Goal: Use online tool/utility: Utilize a website feature to perform a specific function

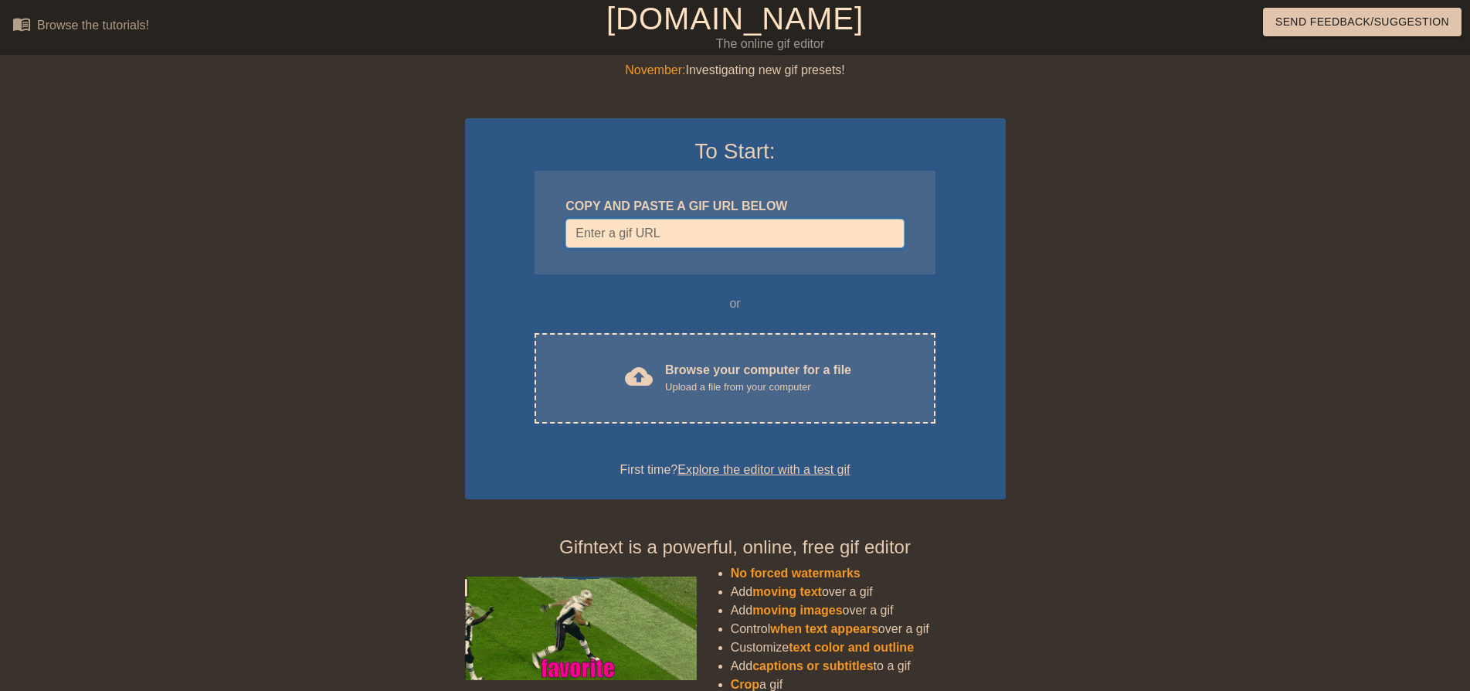
click at [640, 241] on input "Username" at bounding box center [735, 233] width 338 height 29
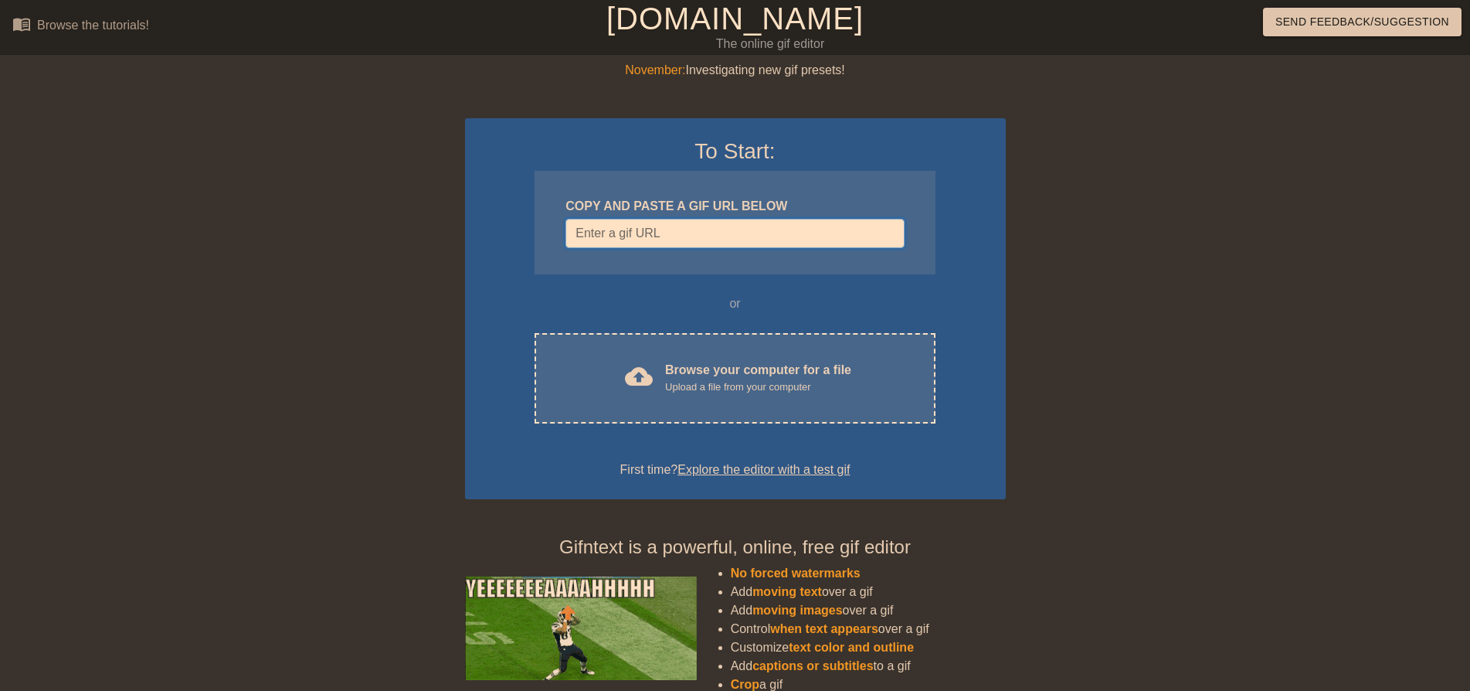
click at [635, 221] on input "Username" at bounding box center [735, 233] width 338 height 29
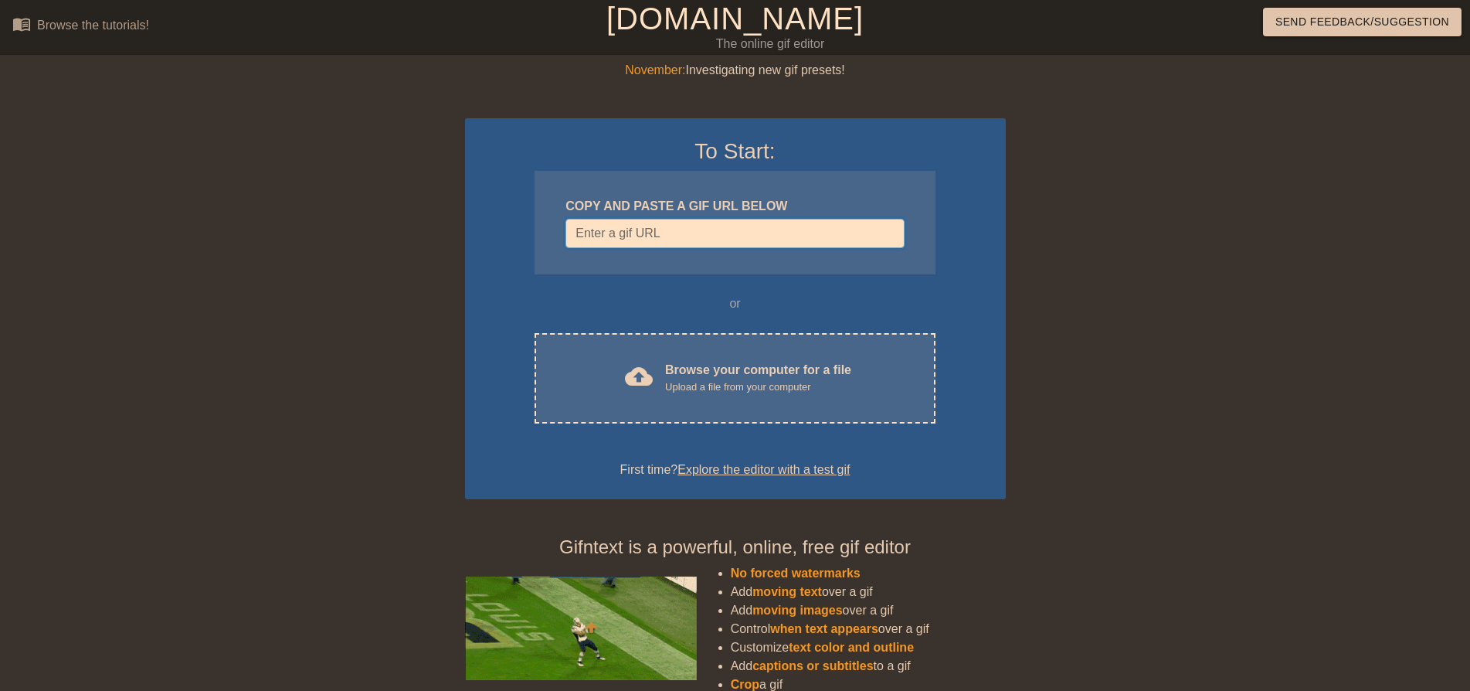
click at [633, 229] on input "Username" at bounding box center [735, 233] width 338 height 29
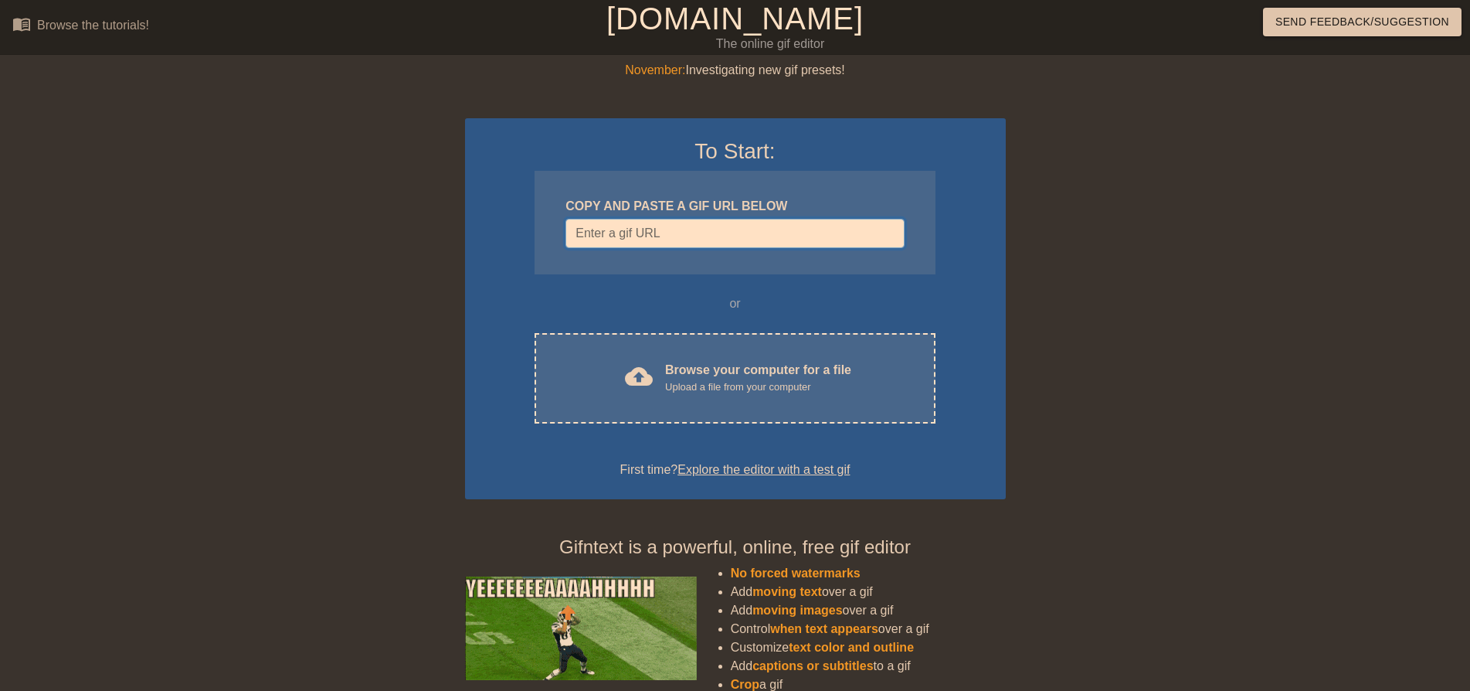
click at [631, 234] on input "Username" at bounding box center [735, 233] width 338 height 29
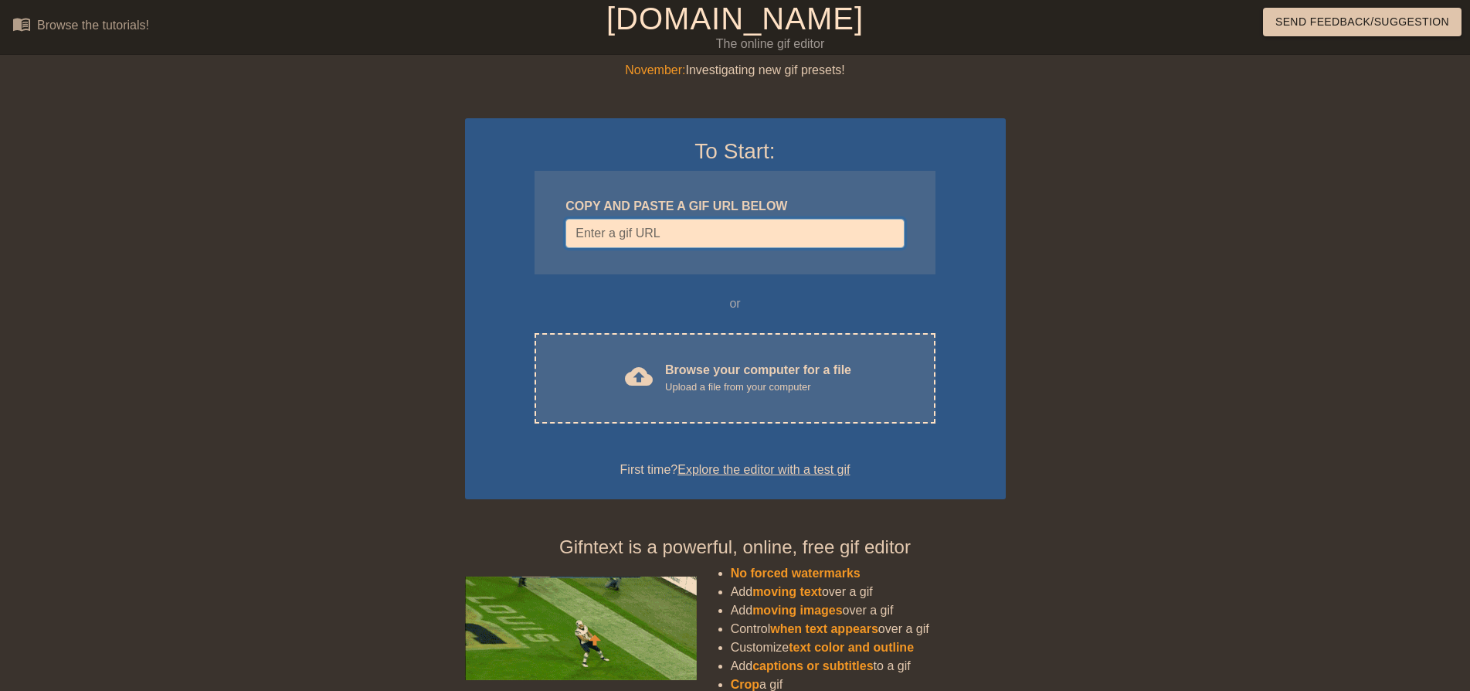
click at [631, 234] on input "Username" at bounding box center [735, 233] width 338 height 29
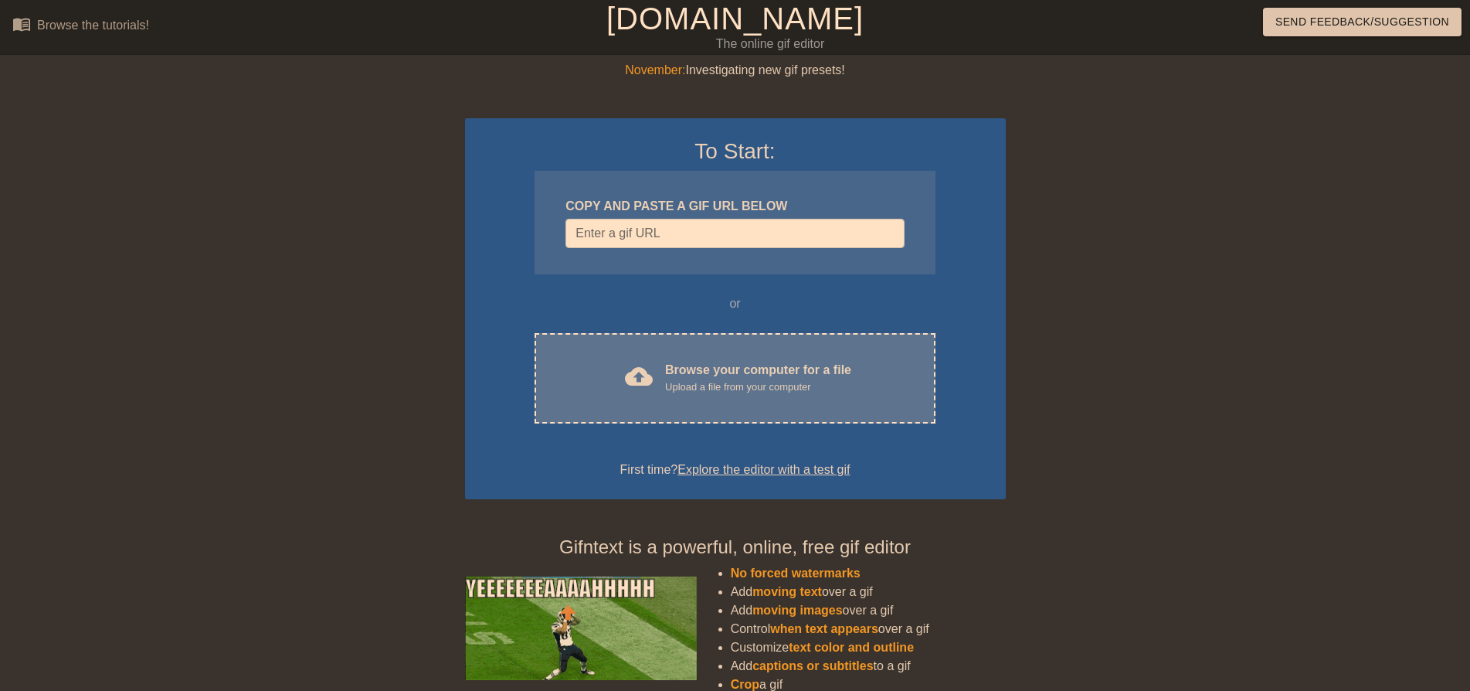
click at [683, 392] on div "Upload a file from your computer" at bounding box center [758, 386] width 186 height 15
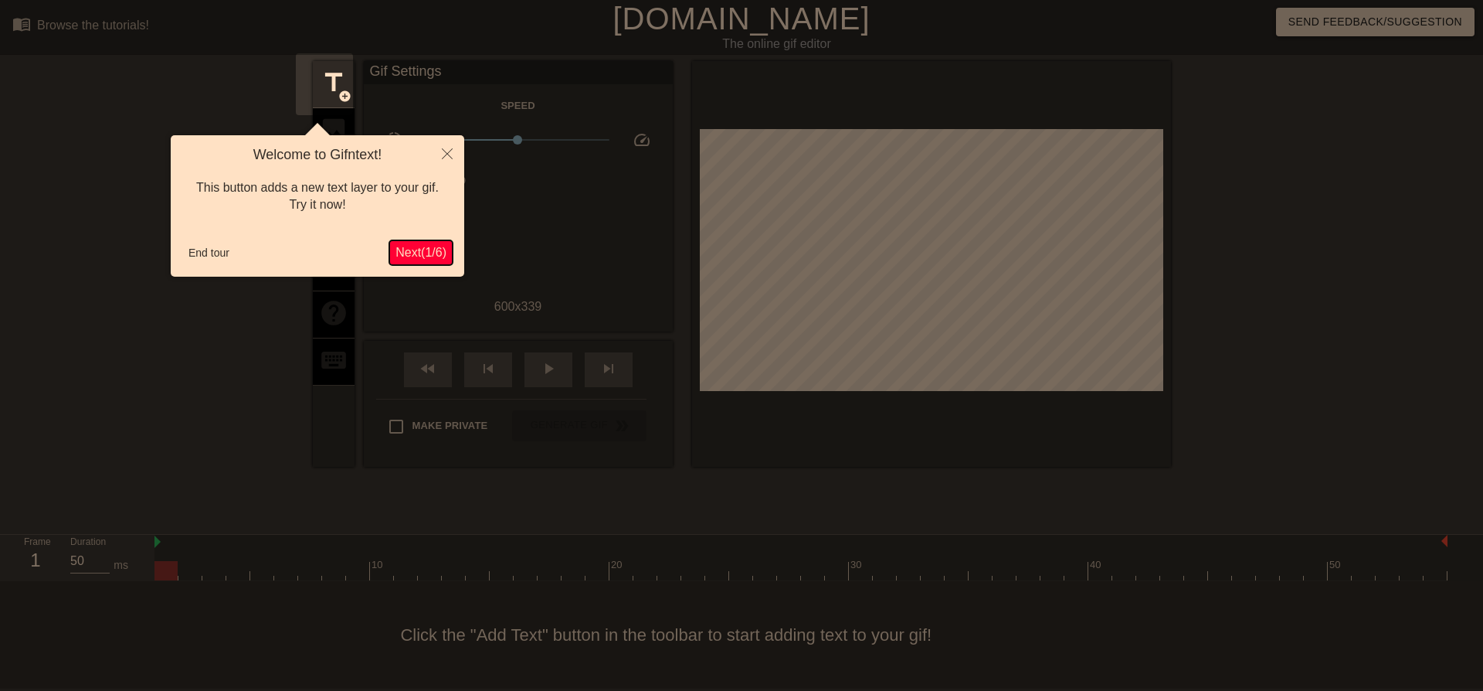
click at [396, 259] on span "Next ( 1 / 6 )" at bounding box center [421, 252] width 51 height 13
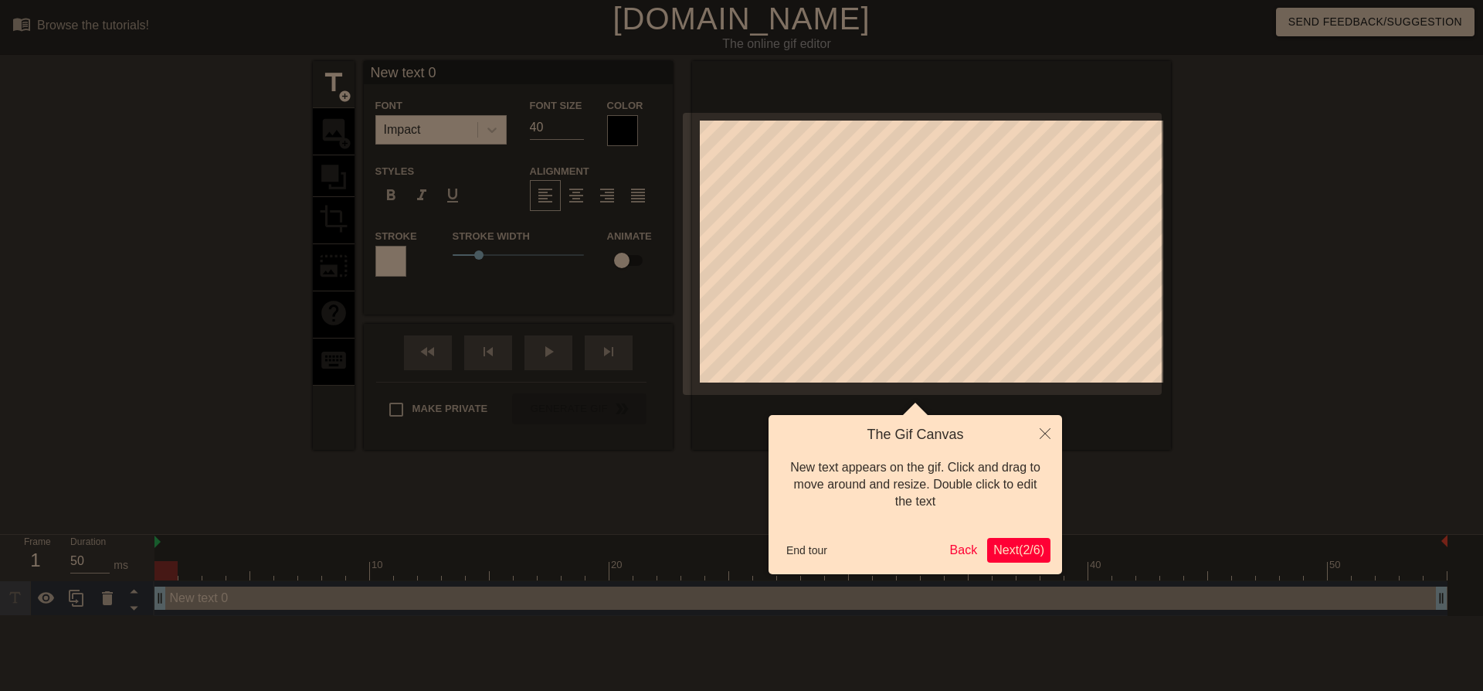
click at [1014, 552] on span "Next ( 2 / 6 )" at bounding box center [1019, 549] width 51 height 13
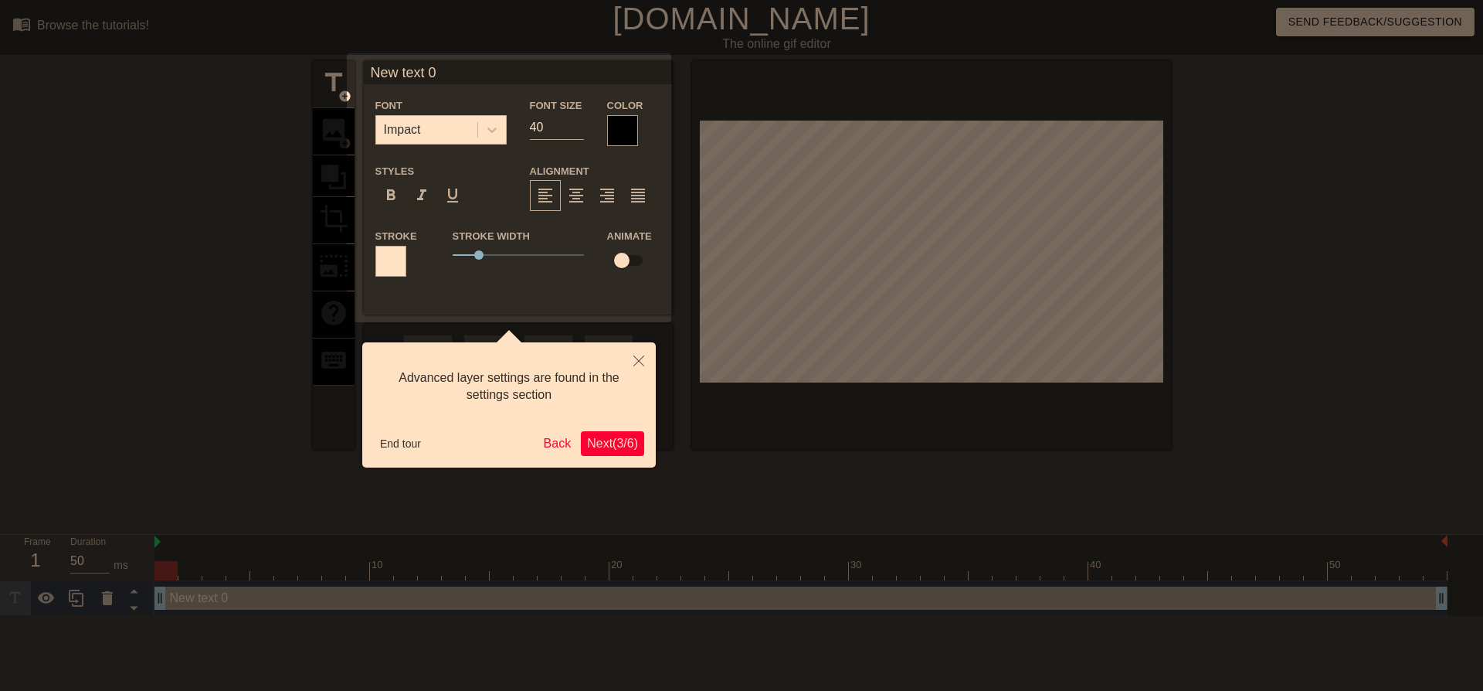
click at [604, 437] on span "Next ( 3 / 6 )" at bounding box center [612, 443] width 51 height 13
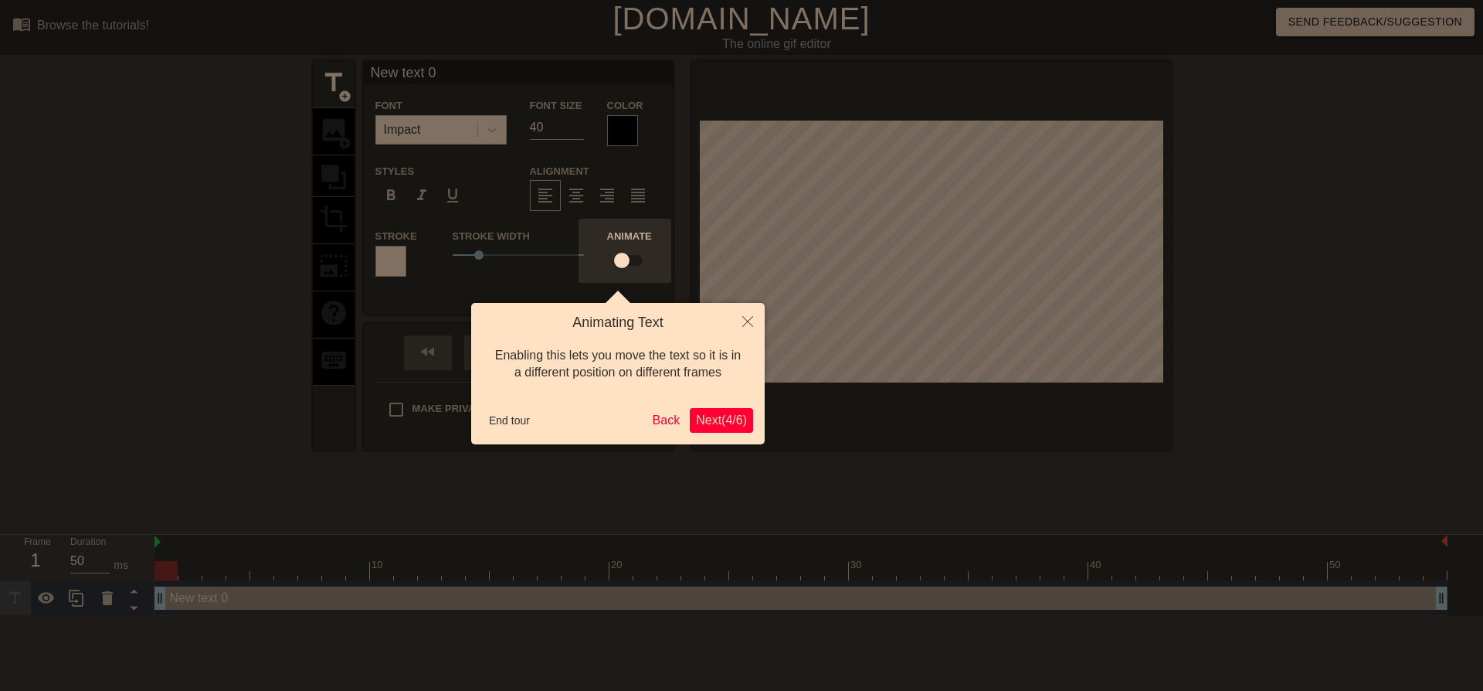
click at [729, 422] on span "Next ( 4 / 6 )" at bounding box center [721, 419] width 51 height 13
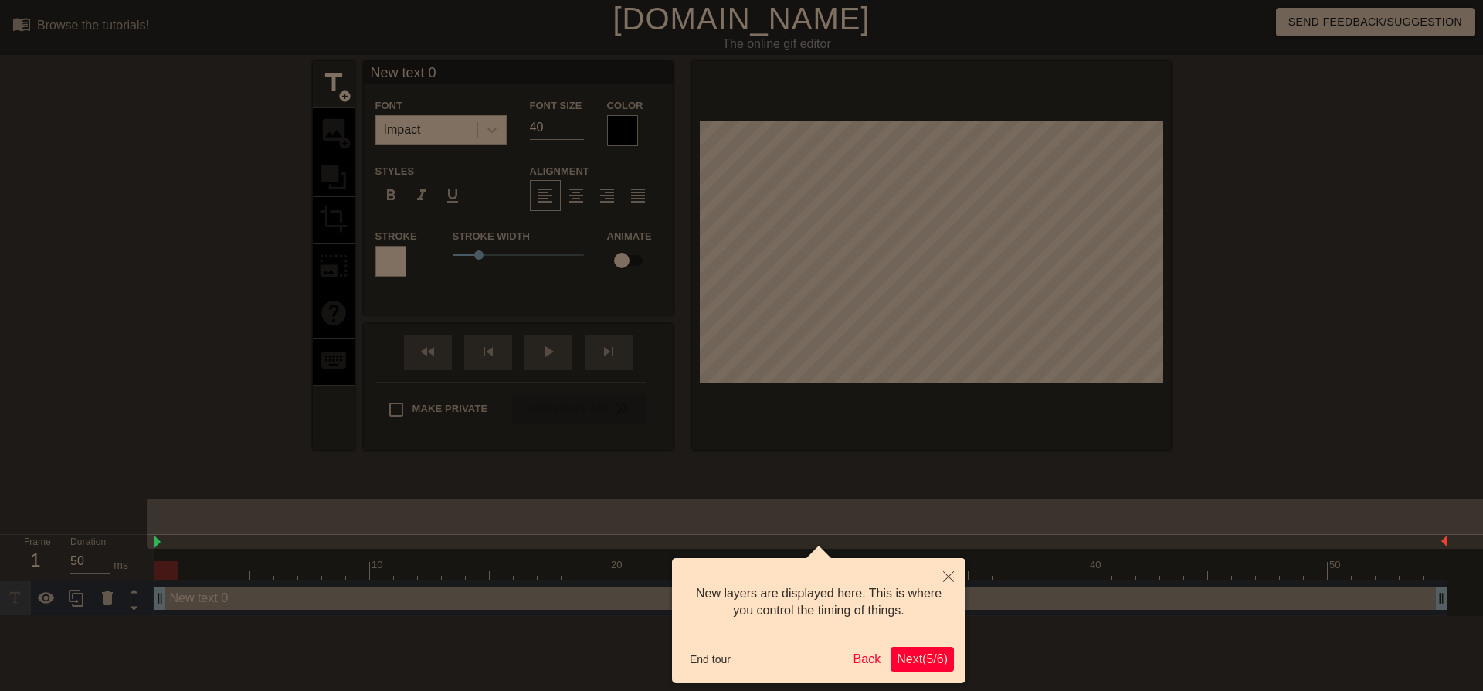
click at [921, 659] on span "Next ( 5 / 6 )" at bounding box center [922, 658] width 51 height 13
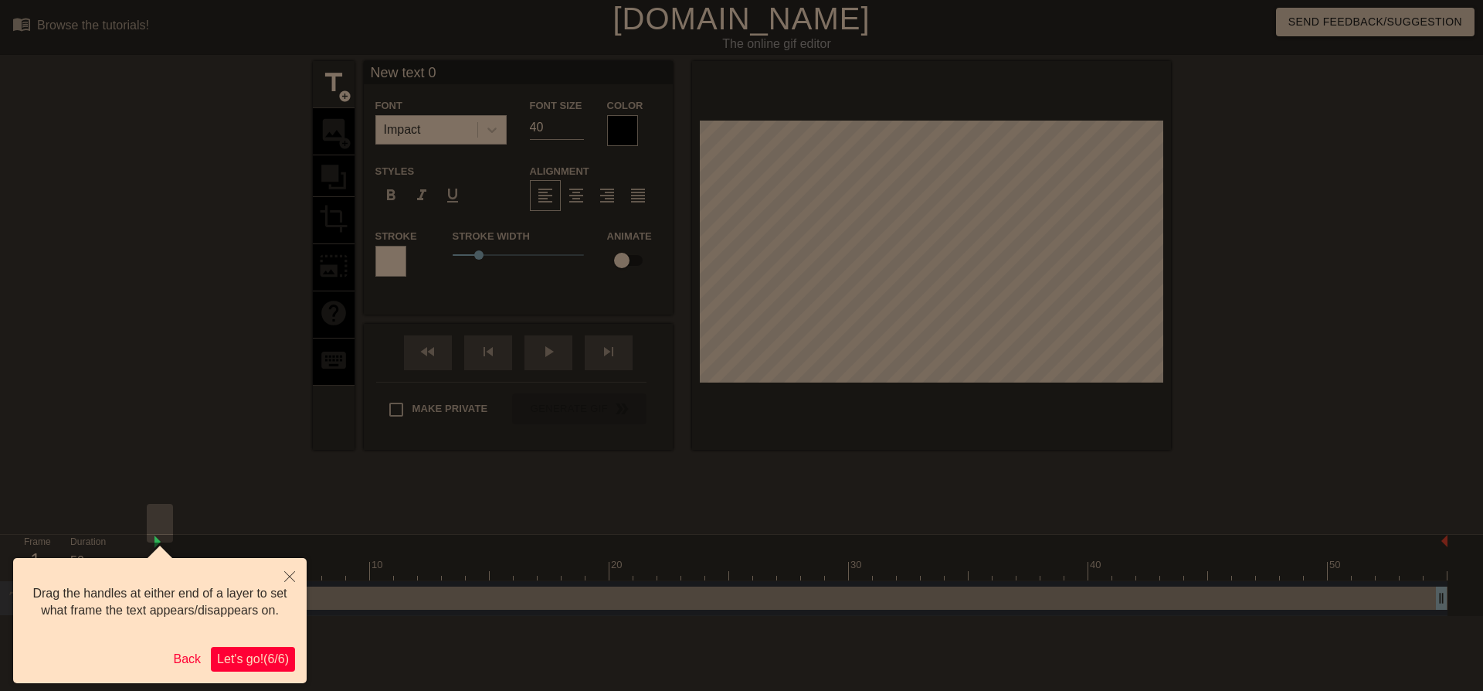
click at [267, 652] on span "Let's go! ( 6 / 6 )" at bounding box center [253, 658] width 72 height 13
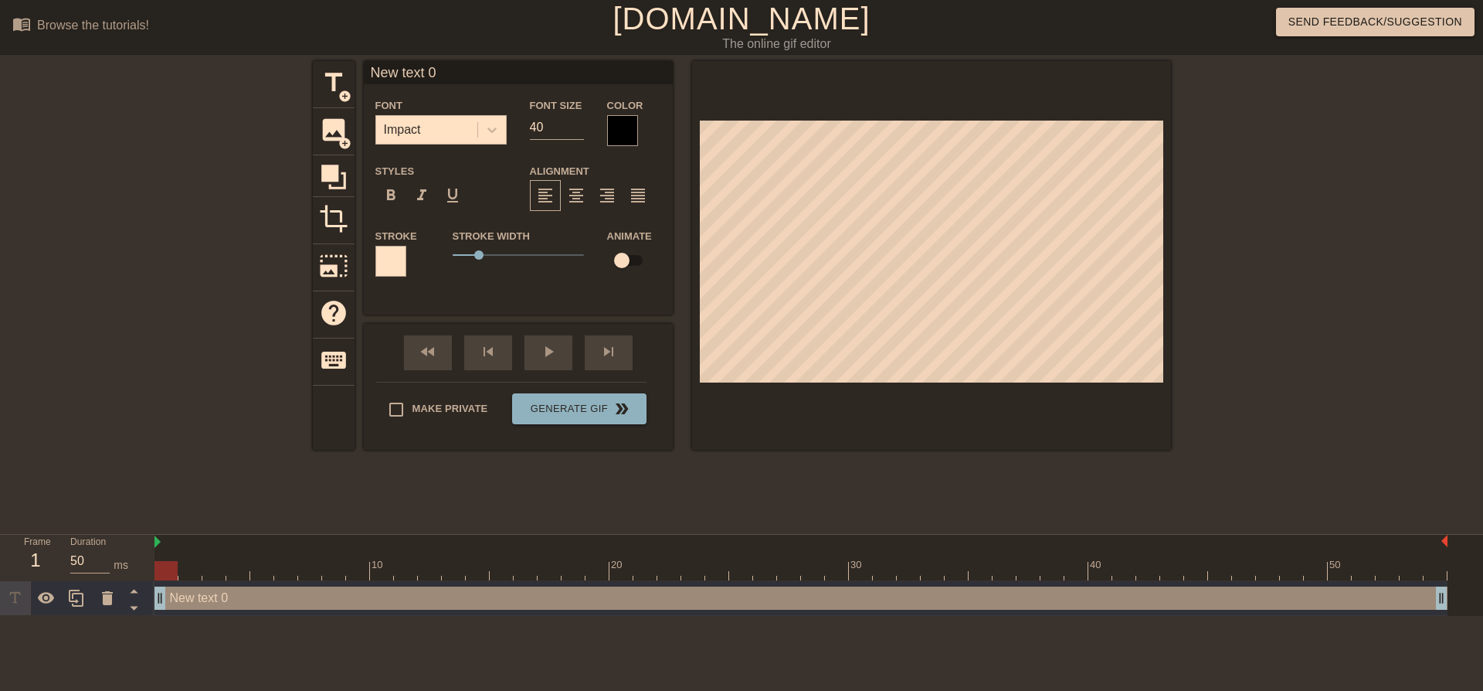
click at [254, 221] on div "title add_circle image add_circle crop photo_size_select_large help keyboard Ne…" at bounding box center [741, 293] width 1483 height 464
